Goal: Task Accomplishment & Management: Complete application form

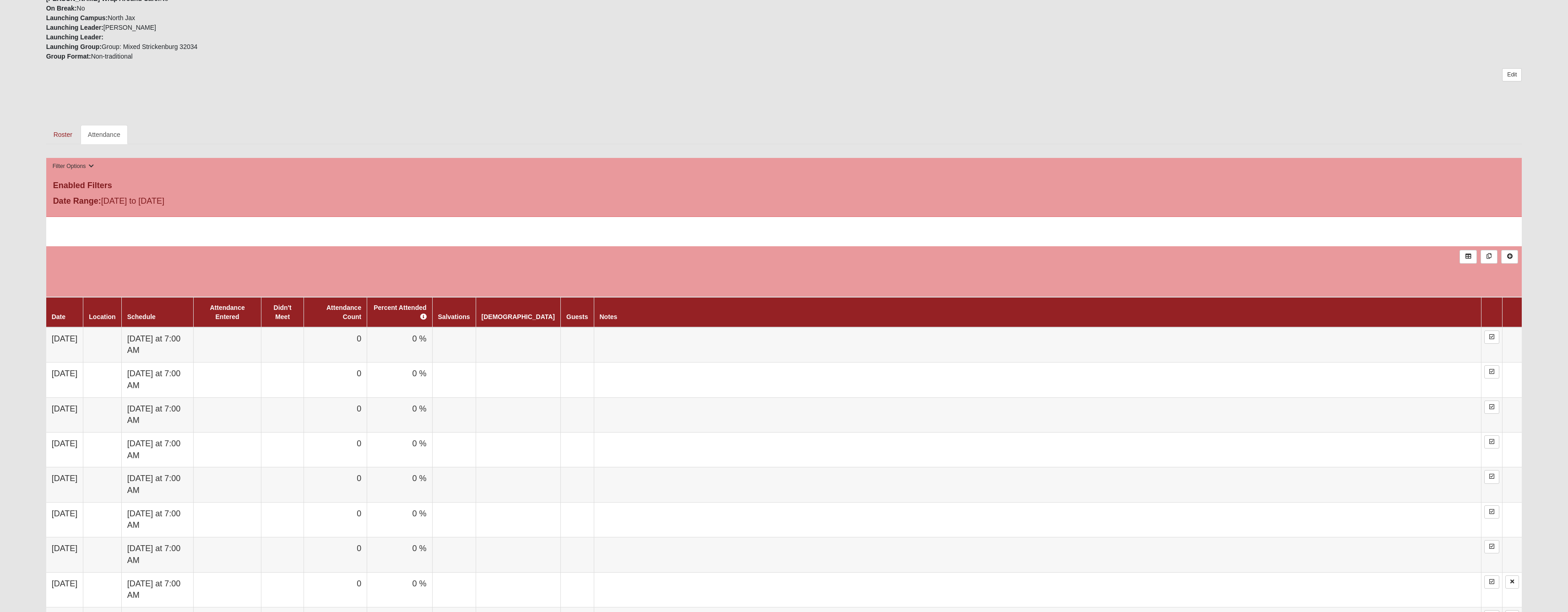
scroll to position [475, 0]
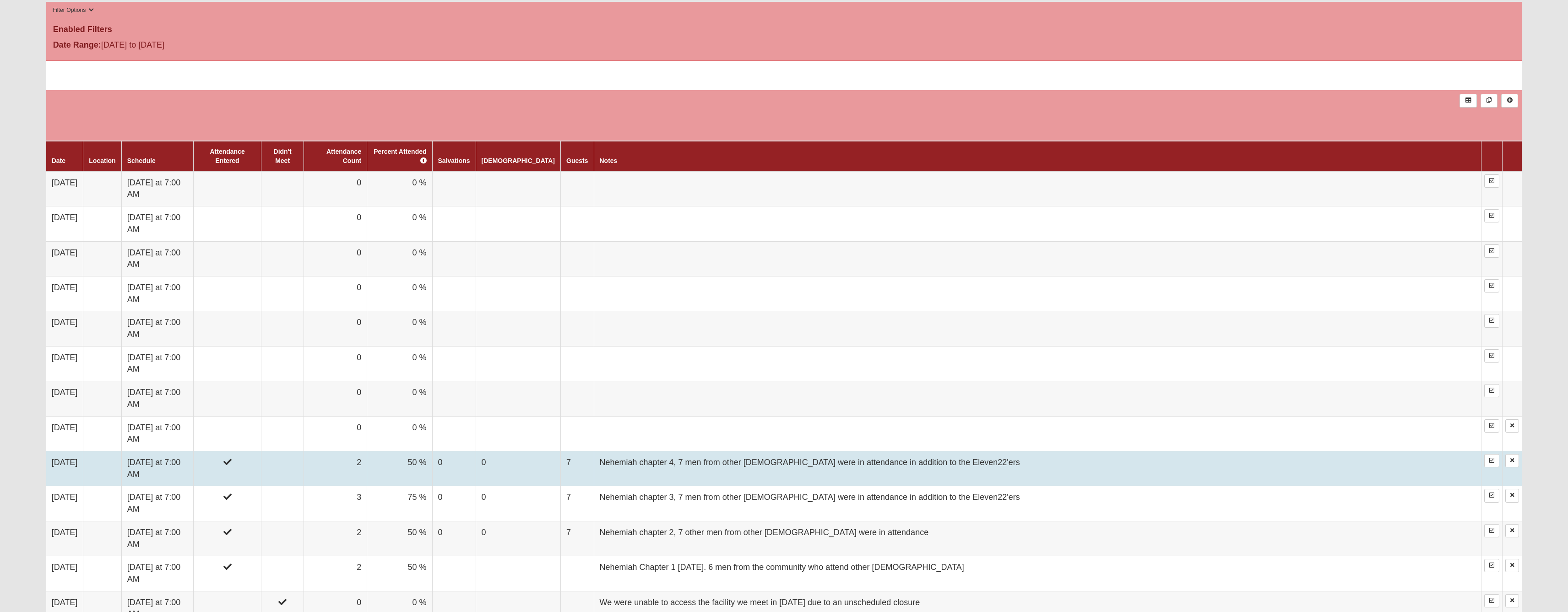
click at [732, 485] on td "Nehemiah chapter 4, 7 men from other [DEMOGRAPHIC_DATA] were in attendance in a…" at bounding box center [1037, 468] width 887 height 35
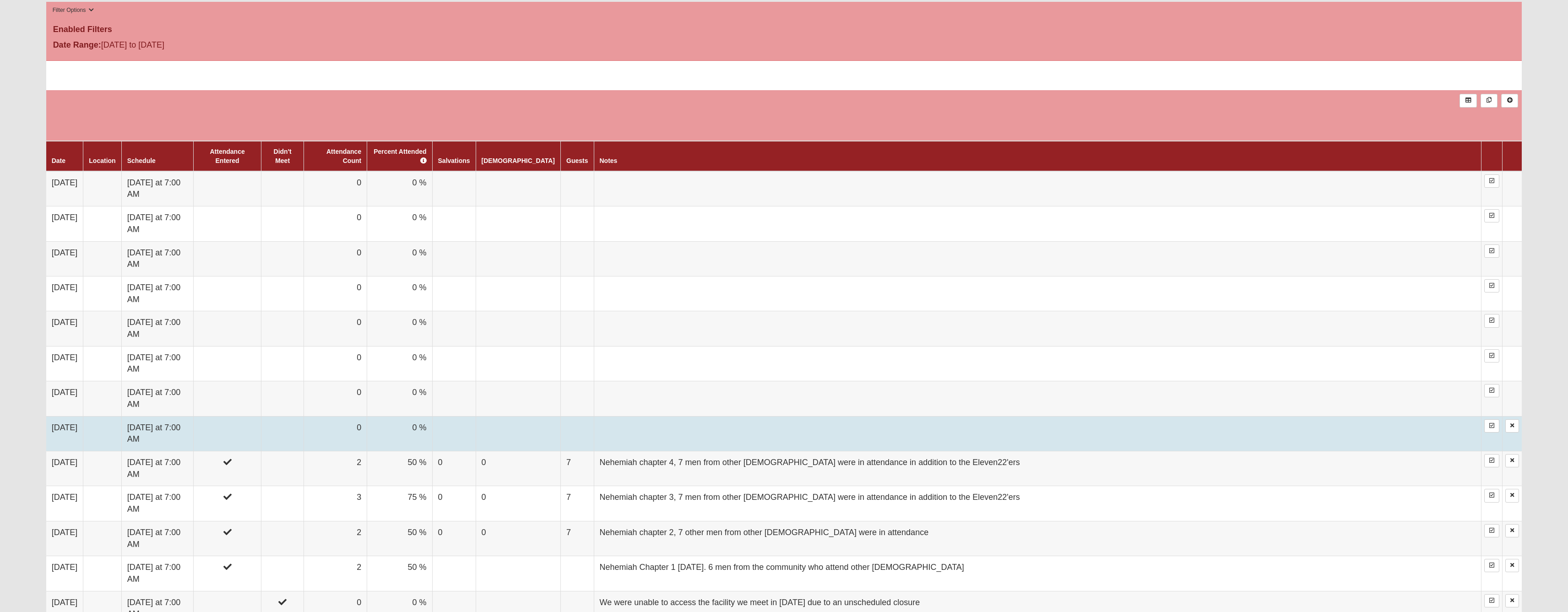
click at [252, 451] on td at bounding box center [227, 433] width 68 height 35
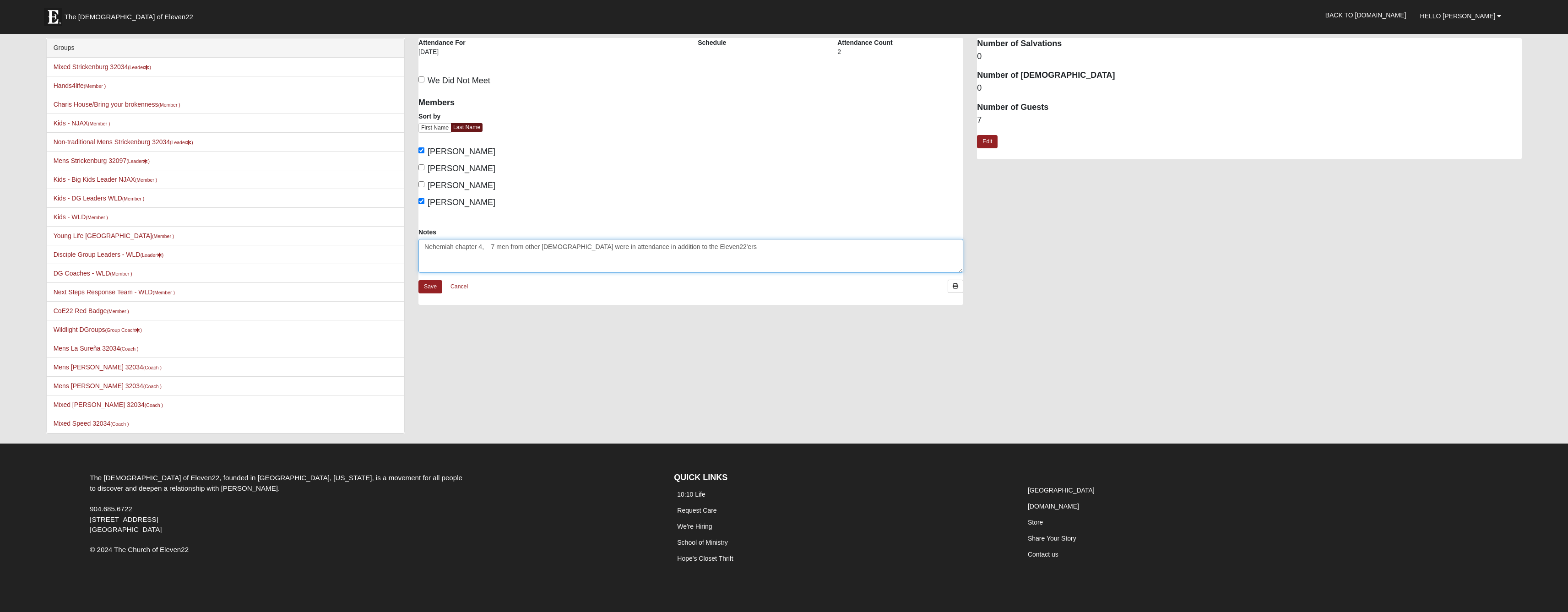
drag, startPoint x: 421, startPoint y: 257, endPoint x: 806, endPoint y: 265, distance: 385.1
click at [806, 265] on textarea "Nehemiah chapter 4, 7 men from other [DEMOGRAPHIC_DATA] were in attendance in a…" at bounding box center [690, 256] width 545 height 34
click at [624, 273] on textarea "Notes" at bounding box center [690, 256] width 545 height 34
paste textarea "Nehemiah chapter 4, 7 men from other [DEMOGRAPHIC_DATA] were in attendance in a…"
click at [496, 265] on textarea "Nehemiah chapter 4, 7 men from other [DEMOGRAPHIC_DATA] were in attendance in a…" at bounding box center [690, 256] width 545 height 34
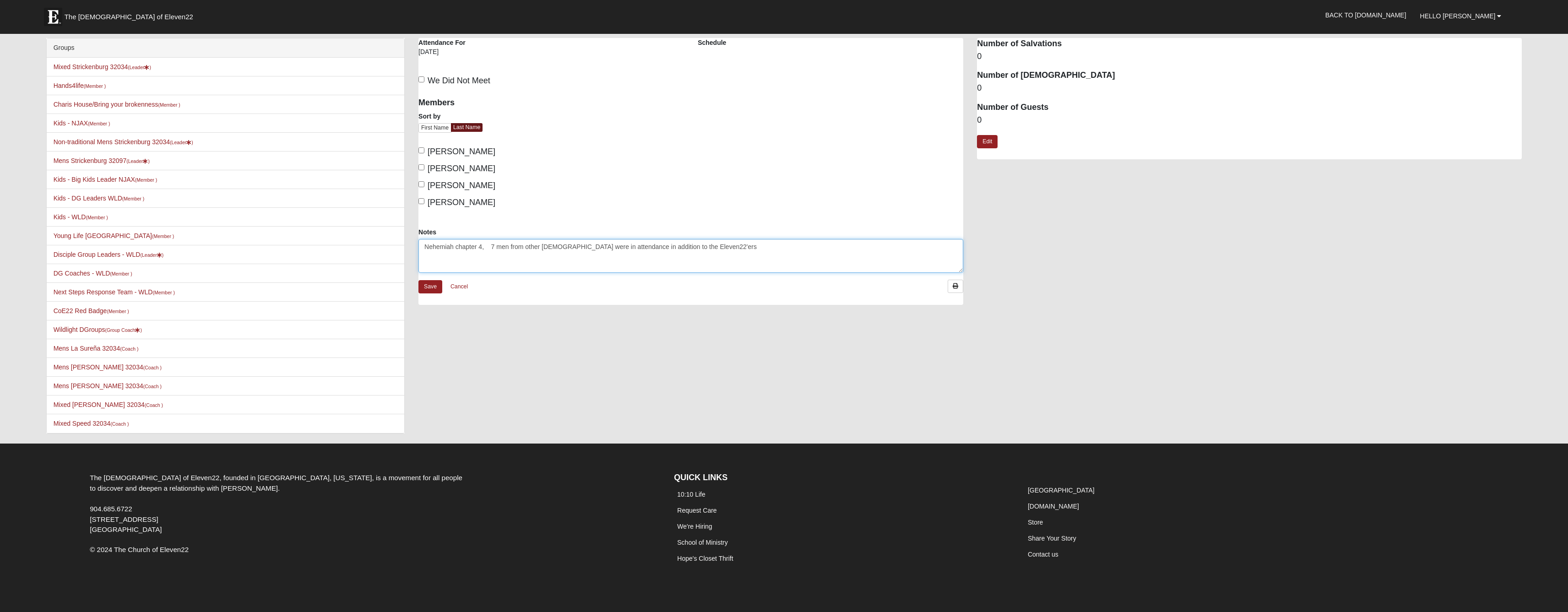
click at [498, 266] on textarea "Nehemiah chapter 4, 7 men from other [DEMOGRAPHIC_DATA] were in attendance in a…" at bounding box center [690, 256] width 545 height 34
click at [496, 265] on textarea "Nehemiah chapter 4, 7 men from other [DEMOGRAPHIC_DATA] were in attendance in a…" at bounding box center [690, 256] width 545 height 34
click at [499, 265] on textarea "Nehemiah chapter 4, 7 men from other [DEMOGRAPHIC_DATA] were in attendance in a…" at bounding box center [690, 256] width 545 height 34
click at [522, 273] on textarea "Nehemiah chapter 5, 7 men from other churches were in attendance in addition to…" at bounding box center [690, 256] width 545 height 34
type textarea "Nehemiah chapter 5, 7 men from other churches were in attendance in addition to…"
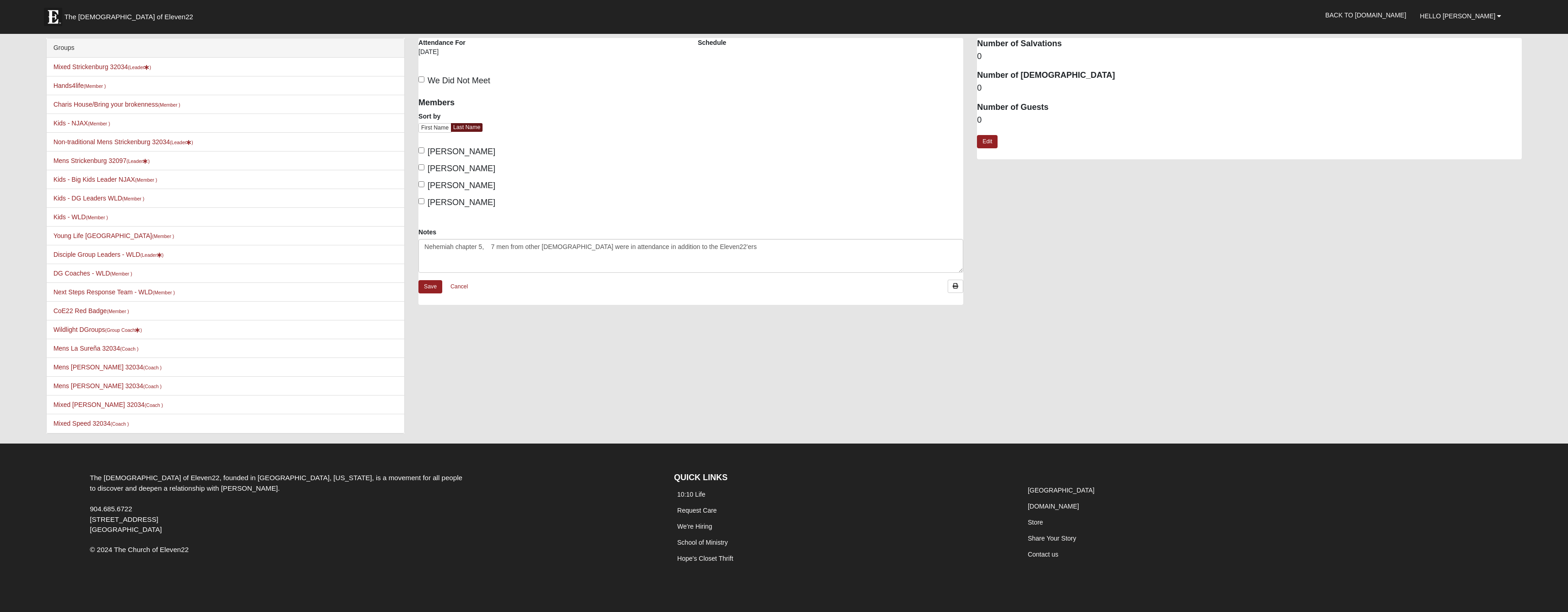
drag, startPoint x: 522, startPoint y: 275, endPoint x: 424, endPoint y: 177, distance: 138.6
click at [424, 170] on input "Elrod, David" at bounding box center [421, 167] width 6 height 6
checkbox input "true"
click at [419, 204] on input "Strickenburg, Mark" at bounding box center [421, 201] width 6 height 6
checkbox input "true"
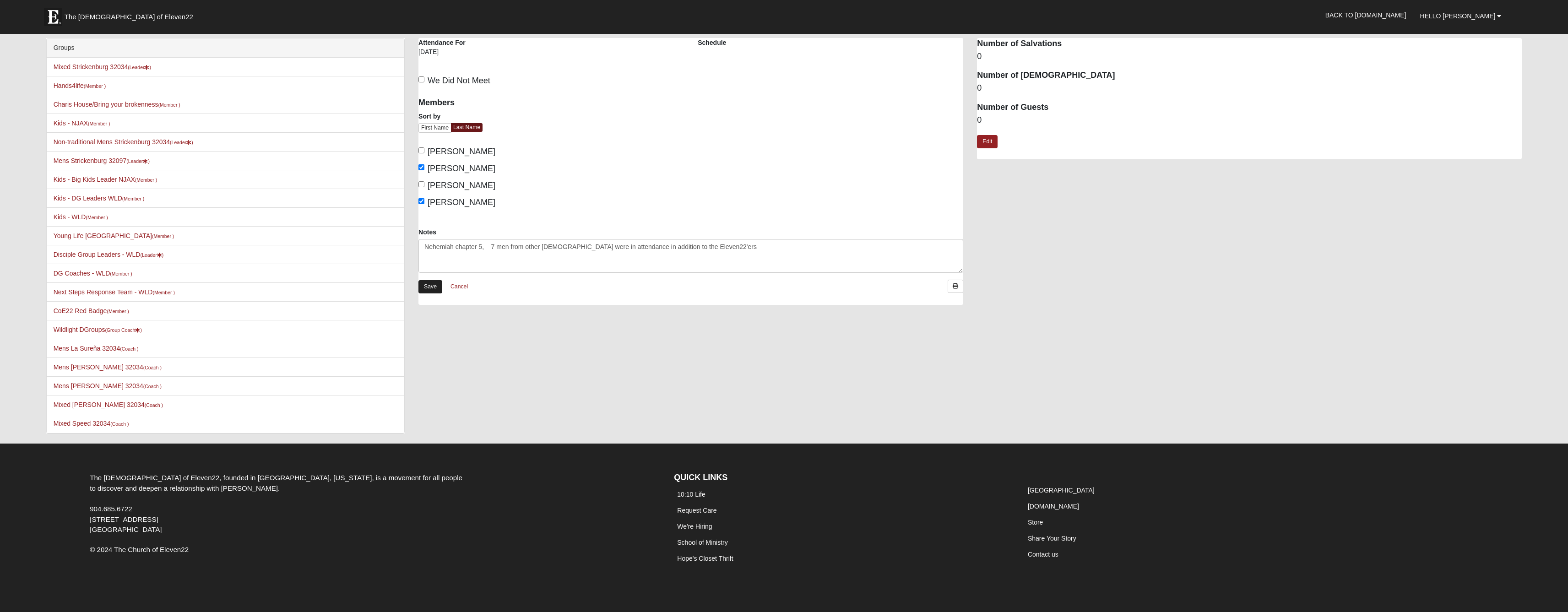
click at [428, 293] on link "Save" at bounding box center [430, 287] width 24 height 13
click at [439, 293] on link "Save" at bounding box center [430, 287] width 24 height 13
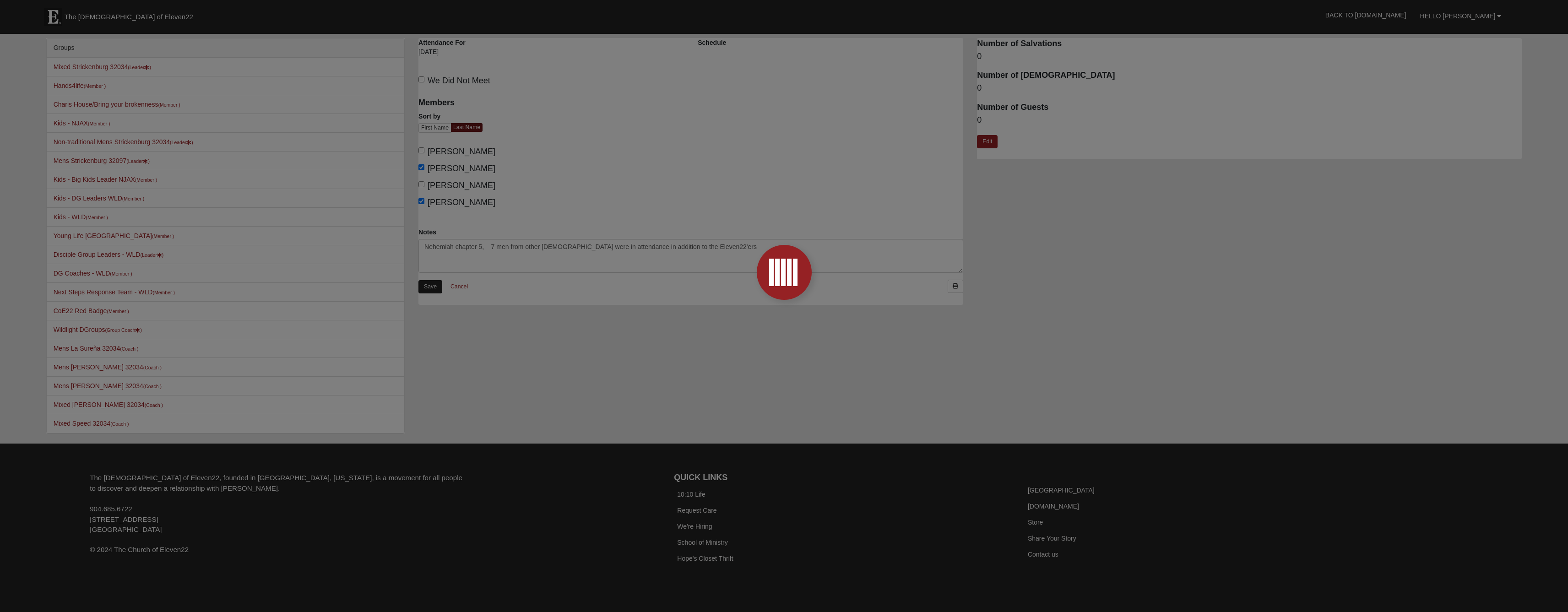
click at [439, 310] on div at bounding box center [784, 306] width 1568 height 612
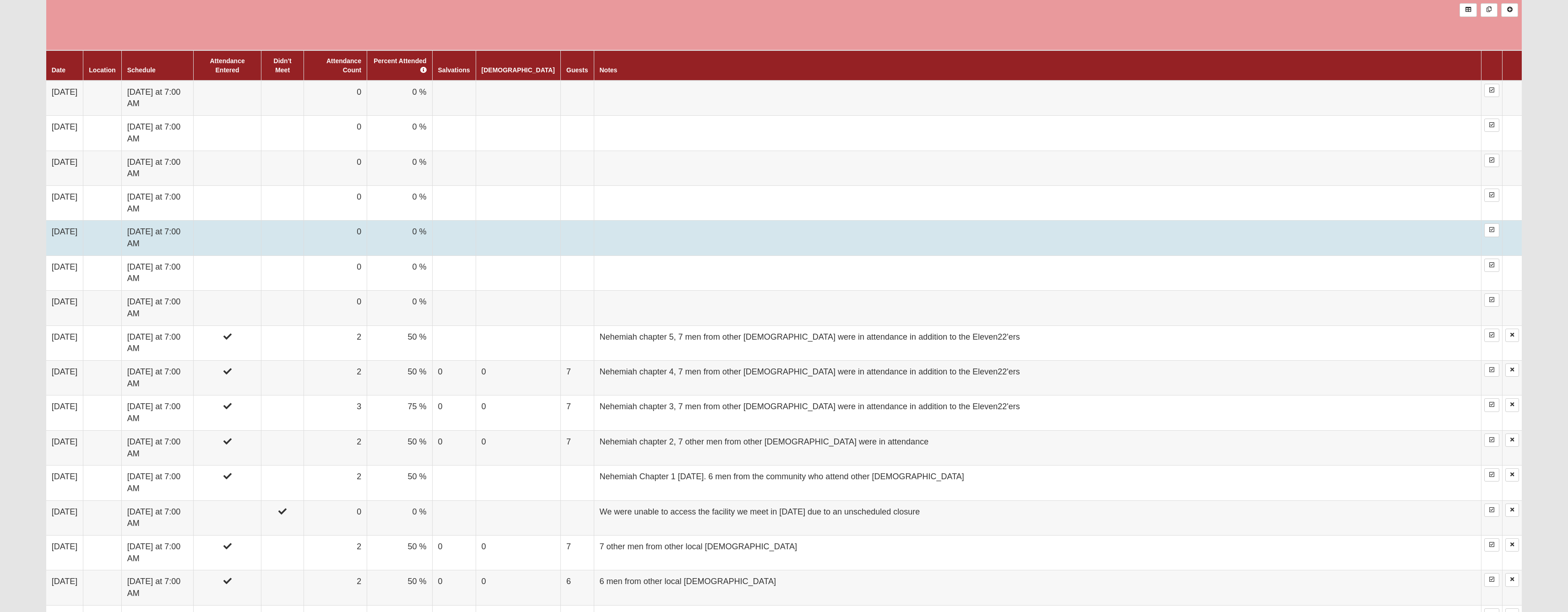
scroll to position [583, 0]
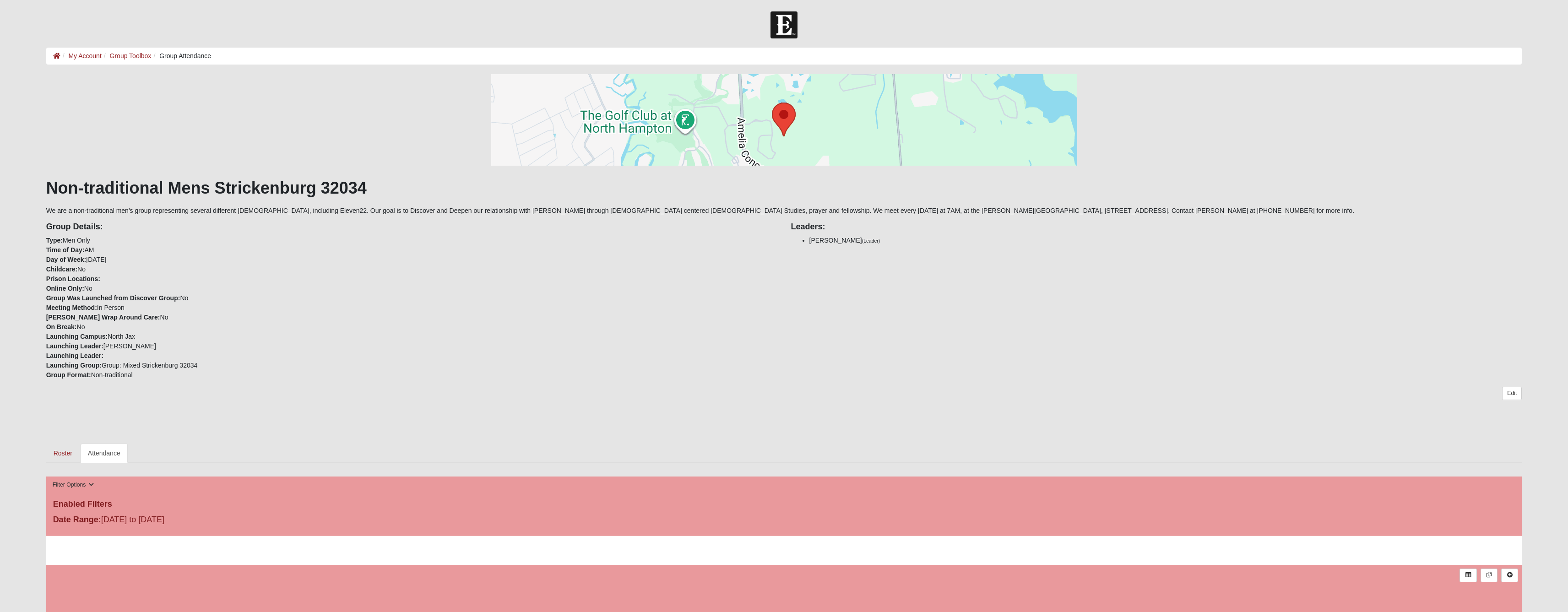
click at [430, 313] on div "Group Details: Type: Men Only Time of Day: AM Day of Week: [DATE] Childcare: No…" at bounding box center [412, 297] width 745 height 164
